Goal: Task Accomplishment & Management: Manage account settings

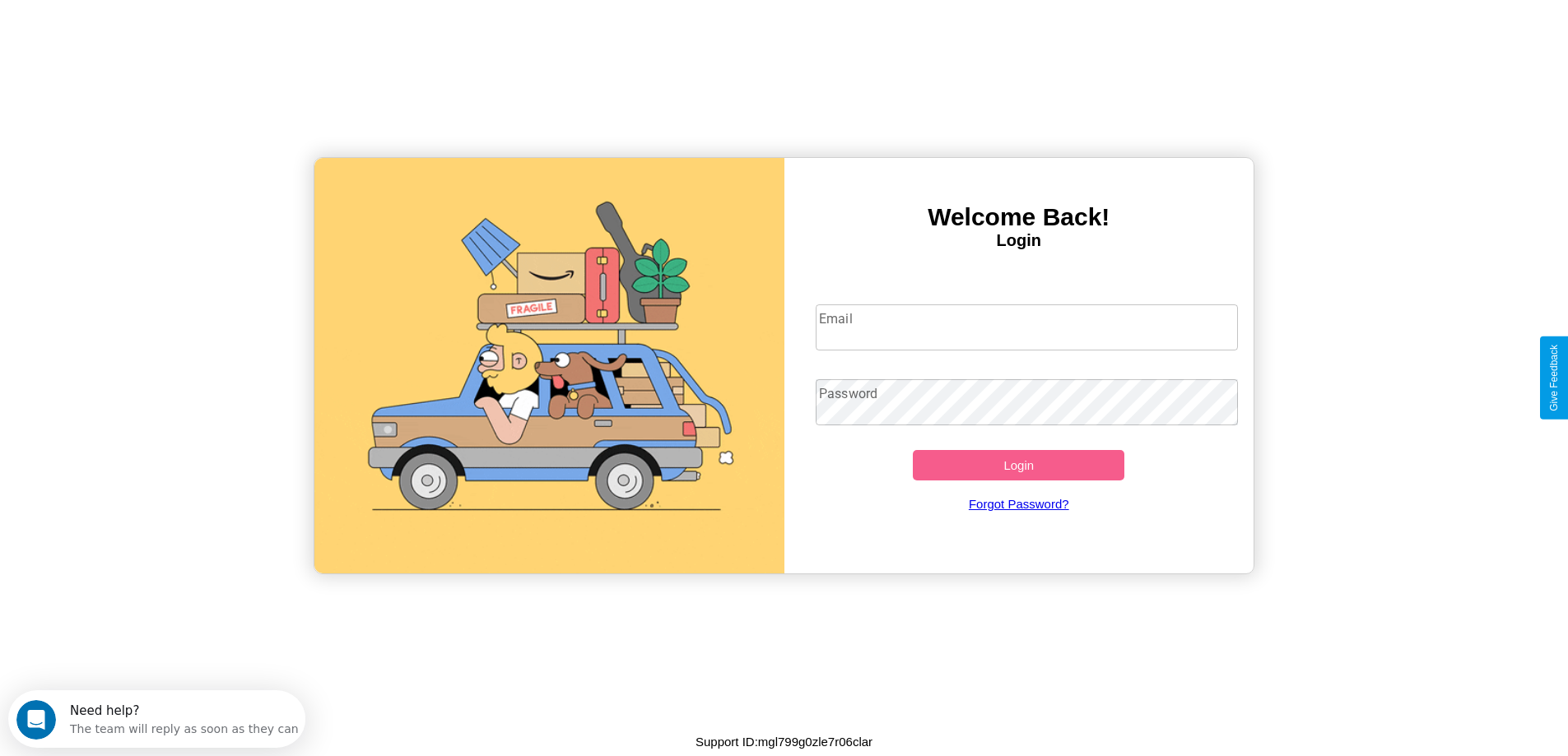
click at [1027, 328] on input "Email" at bounding box center [1027, 327] width 422 height 46
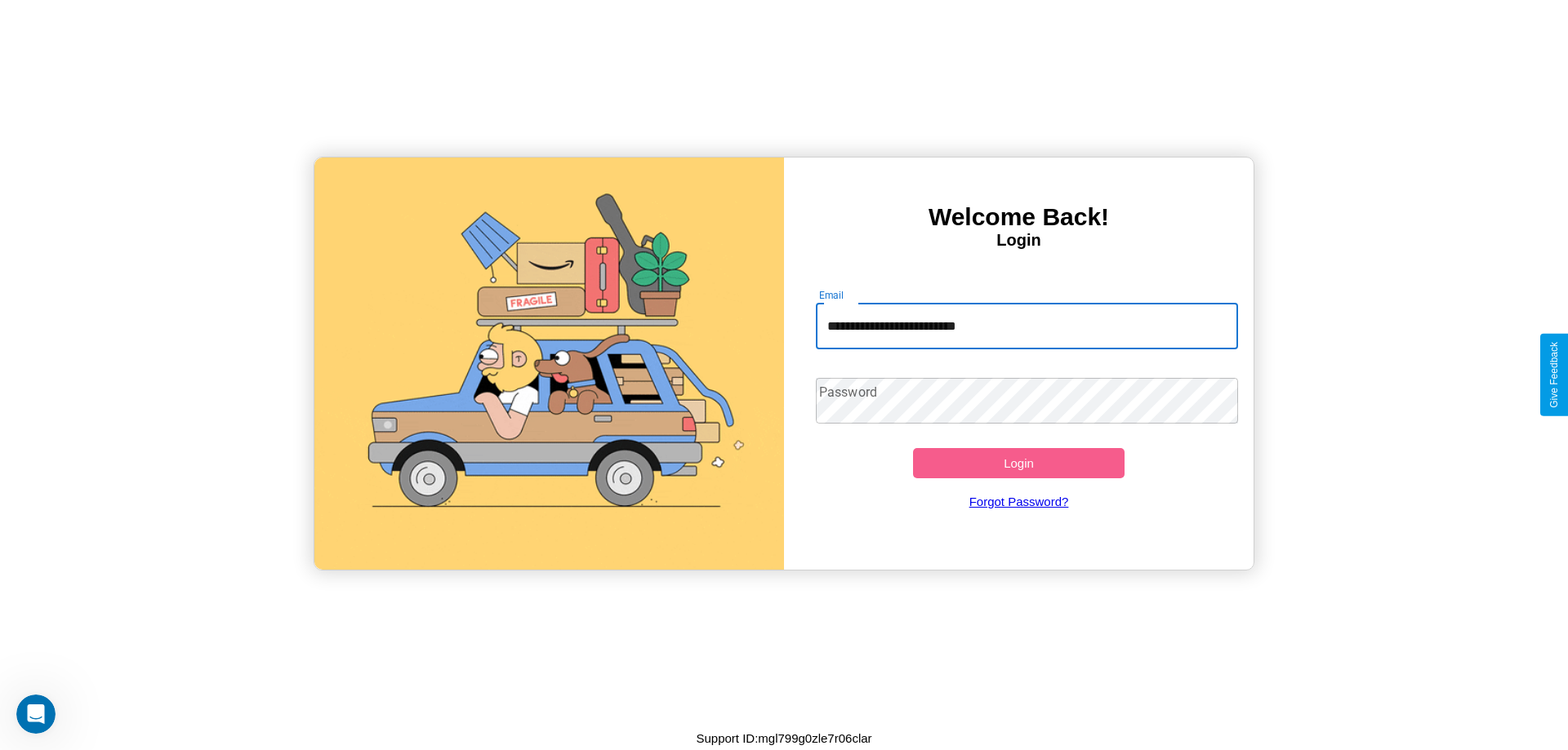
type input "**********"
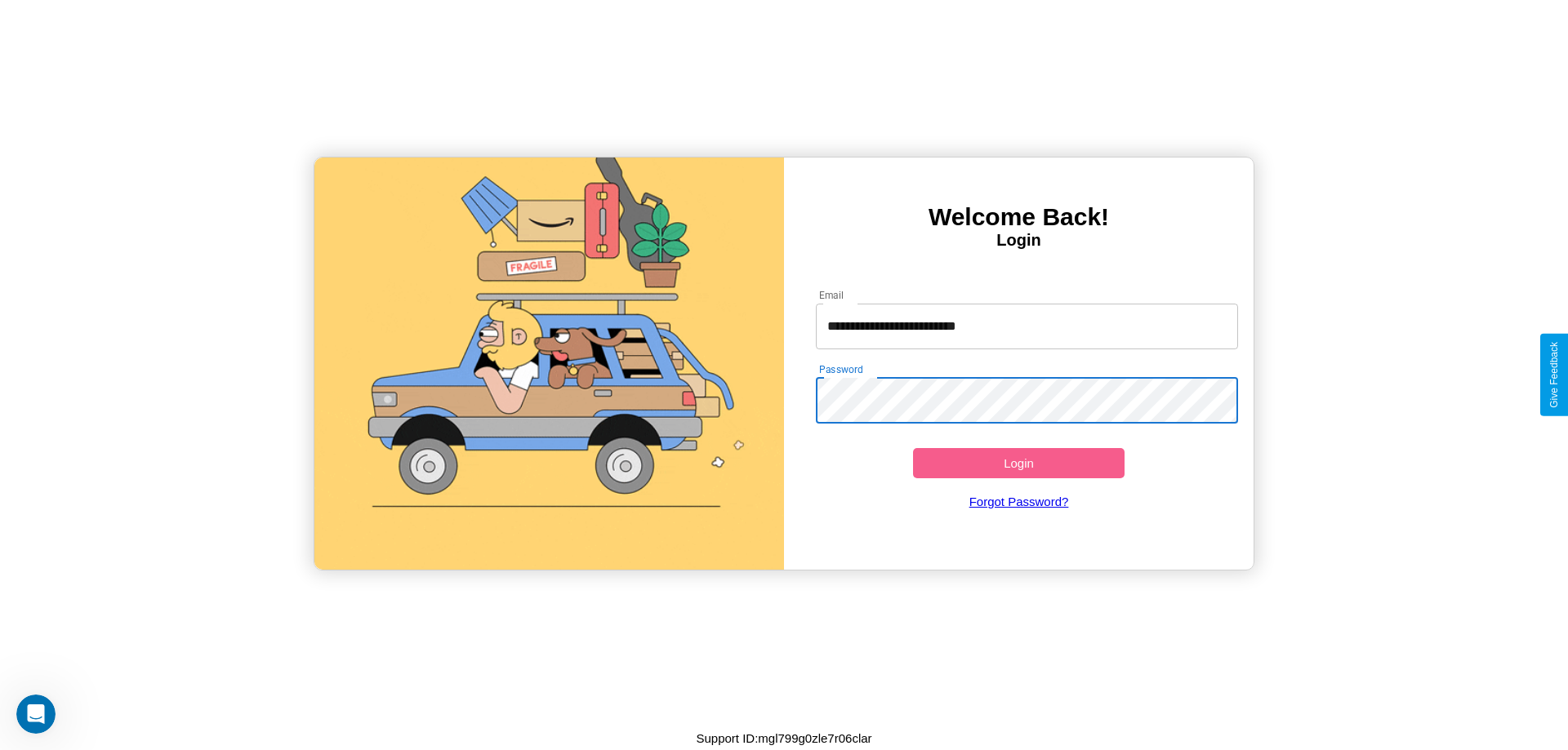
click at [1019, 463] on button "Login" at bounding box center [1018, 463] width 211 height 30
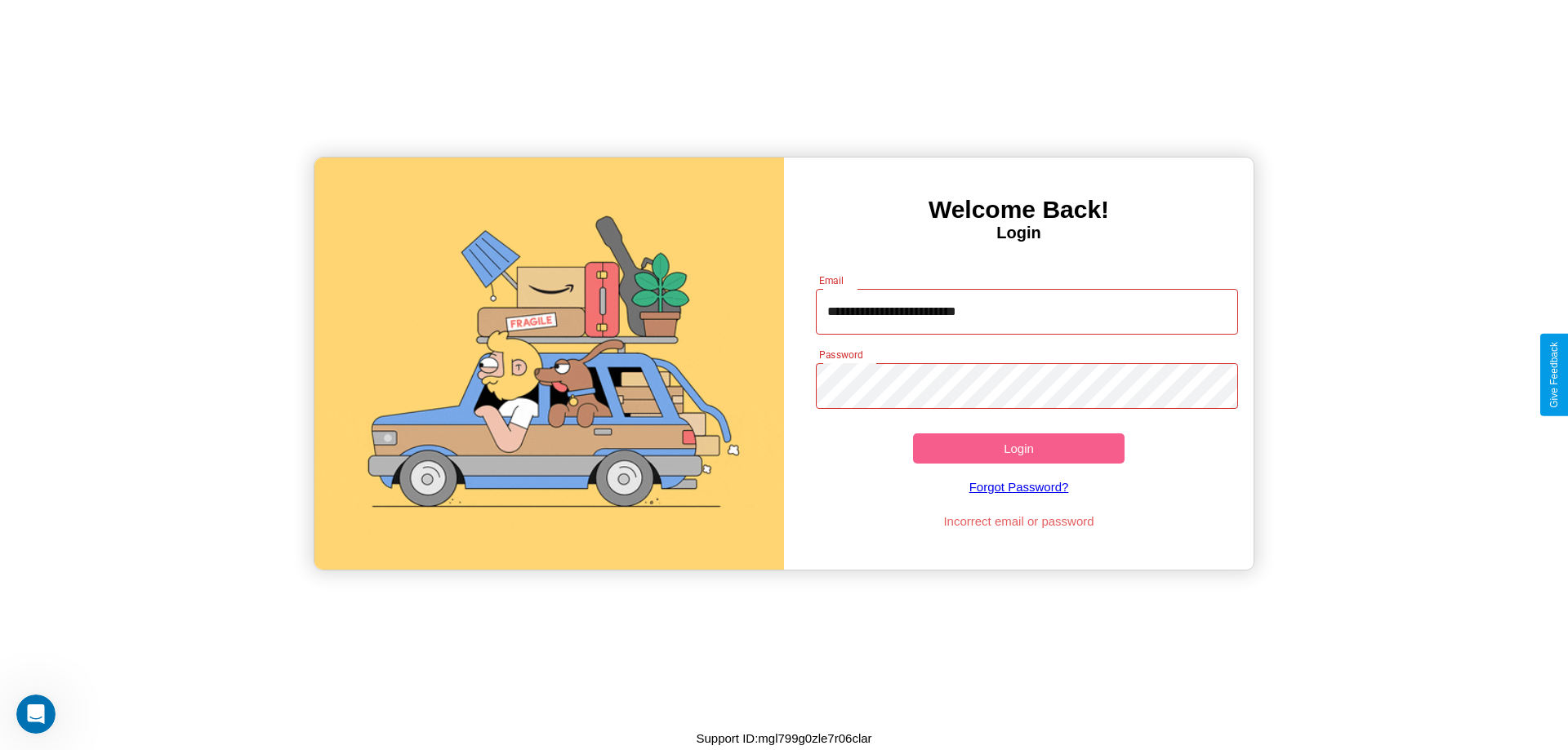
click at [1019, 448] on button "Login" at bounding box center [1018, 448] width 211 height 30
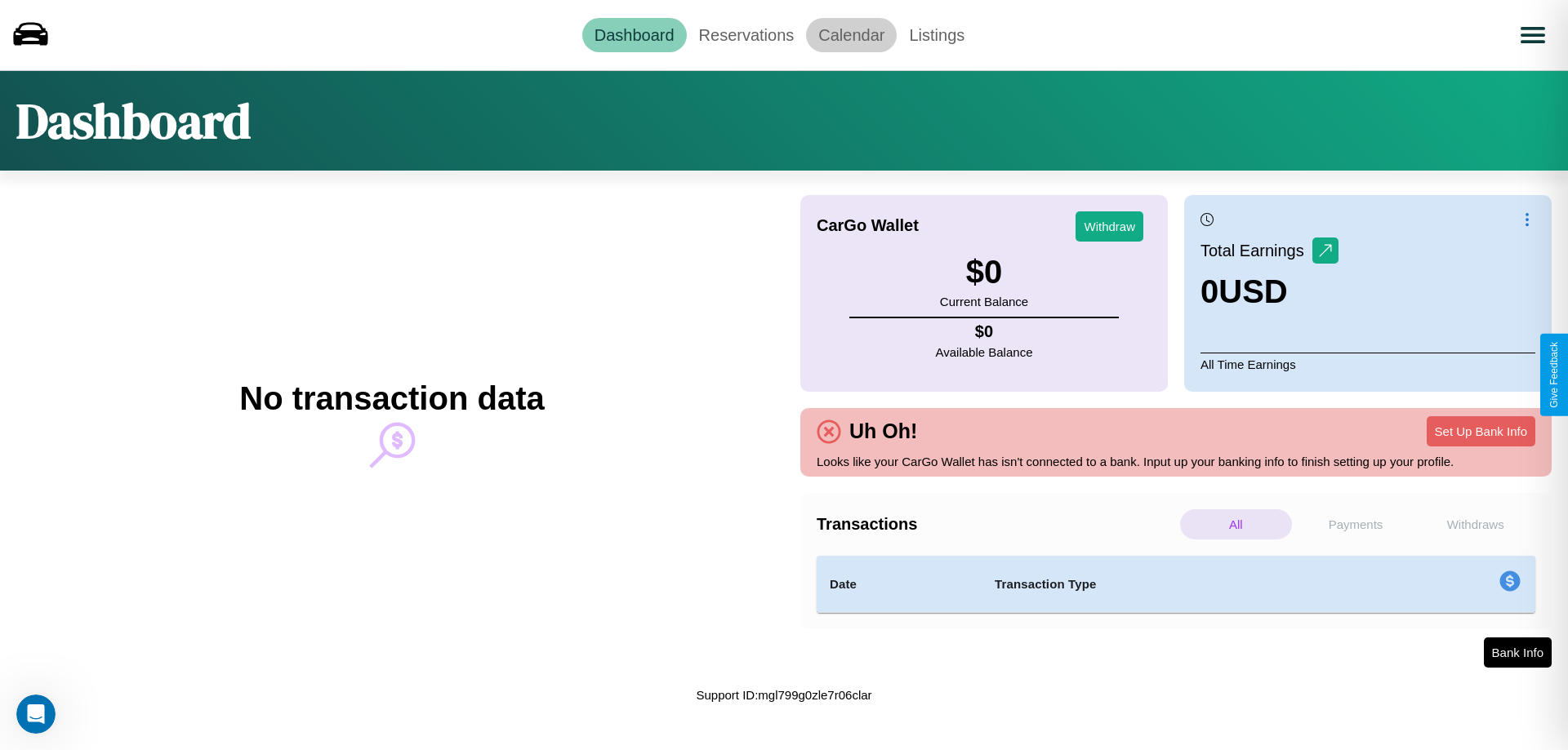
click at [851, 34] on link "Calendar" at bounding box center [851, 35] width 91 height 34
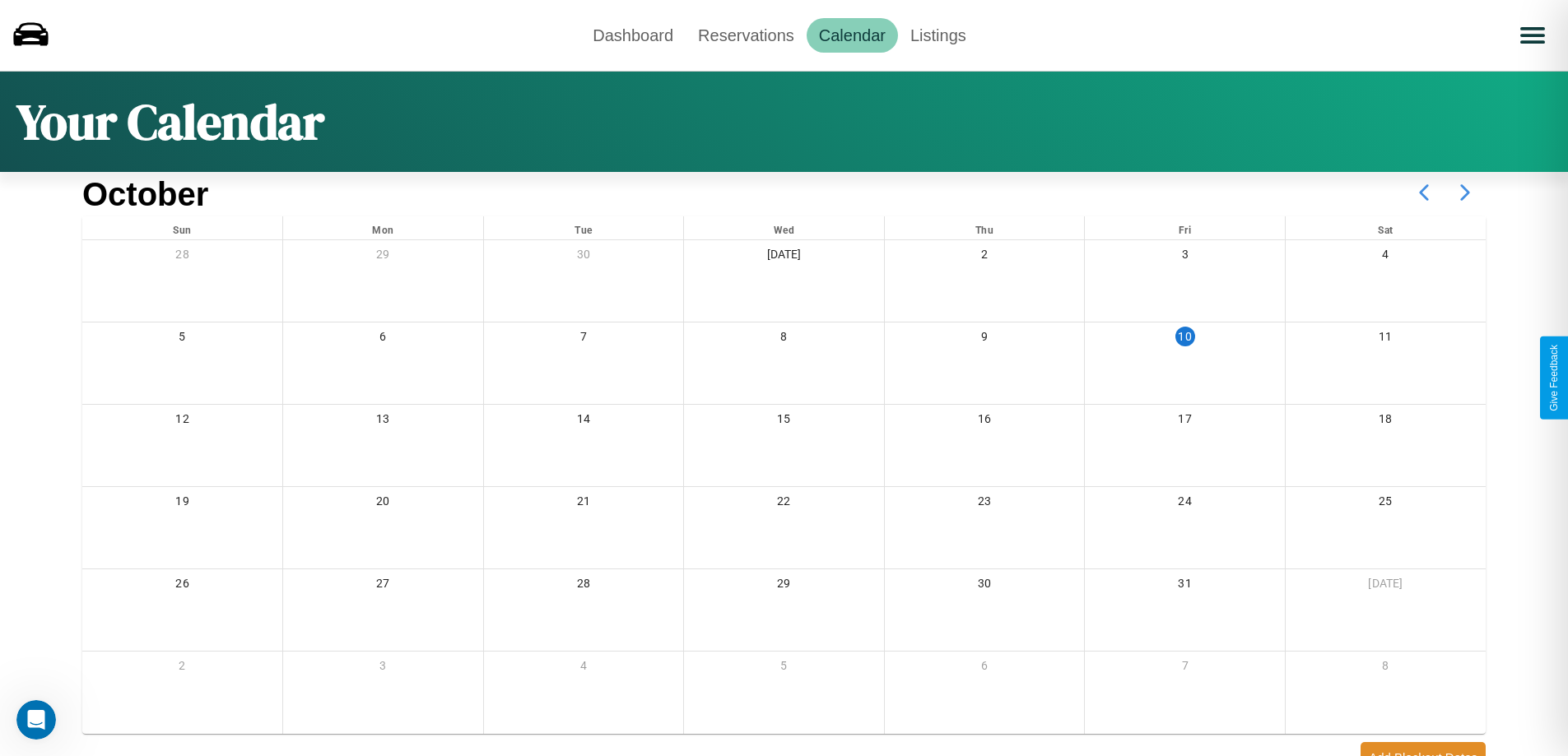
click at [1465, 192] on icon at bounding box center [1465, 193] width 41 height 41
click at [746, 34] on link "Reservations" at bounding box center [746, 35] width 121 height 34
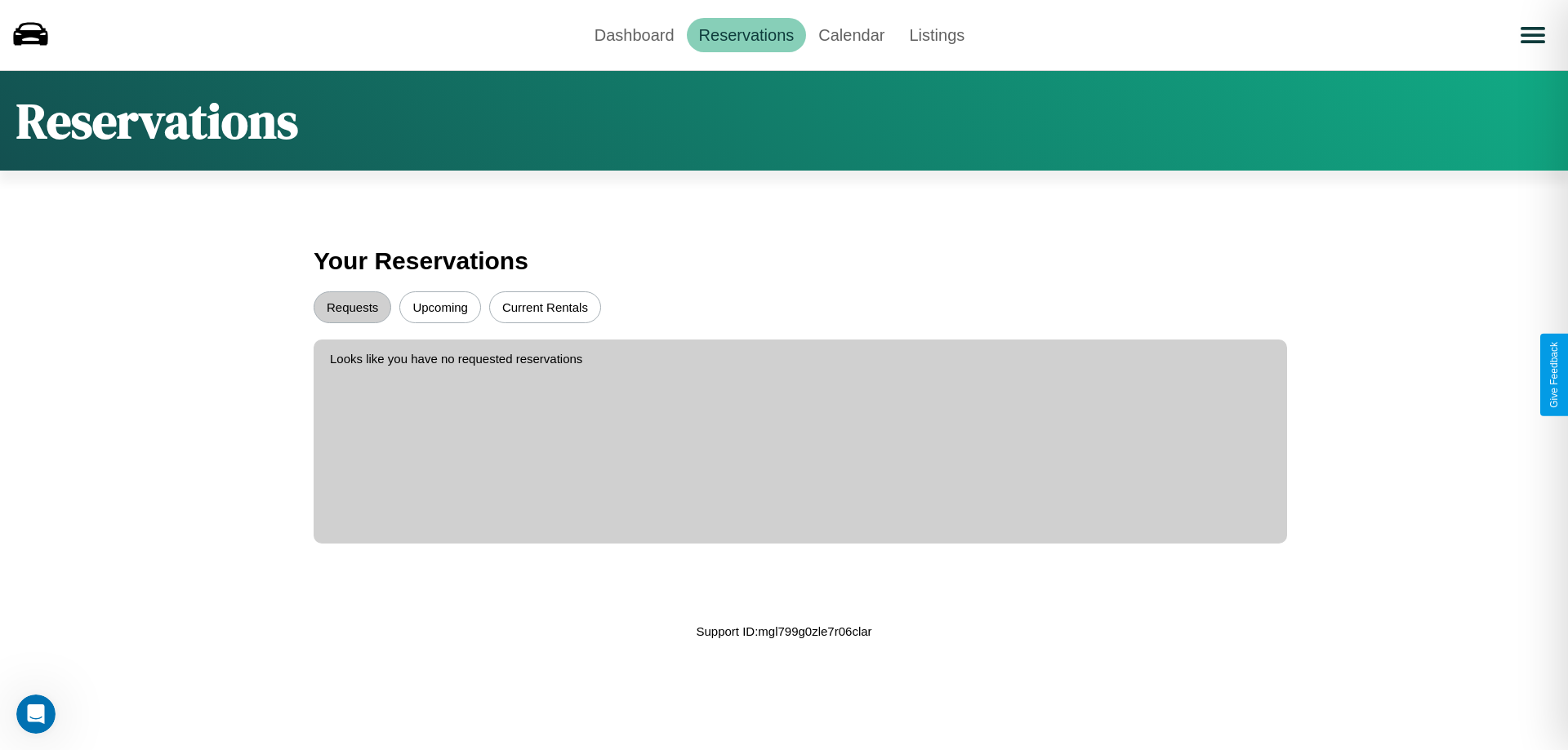
click at [545, 307] on button "Current Rentals" at bounding box center [545, 307] width 112 height 32
click at [441, 307] on button "Upcoming" at bounding box center [440, 307] width 81 height 32
click at [352, 307] on button "Requests" at bounding box center [352, 307] width 78 height 32
